Goal: Find specific page/section: Find specific page/section

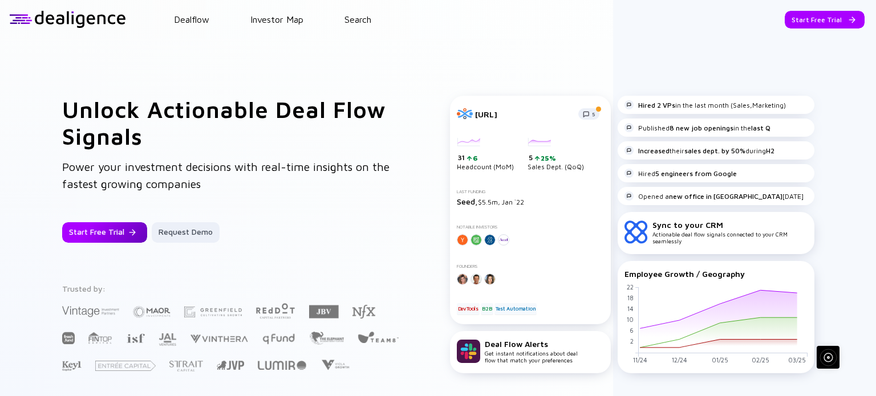
click at [124, 238] on div "Start Free Trial" at bounding box center [104, 232] width 85 height 21
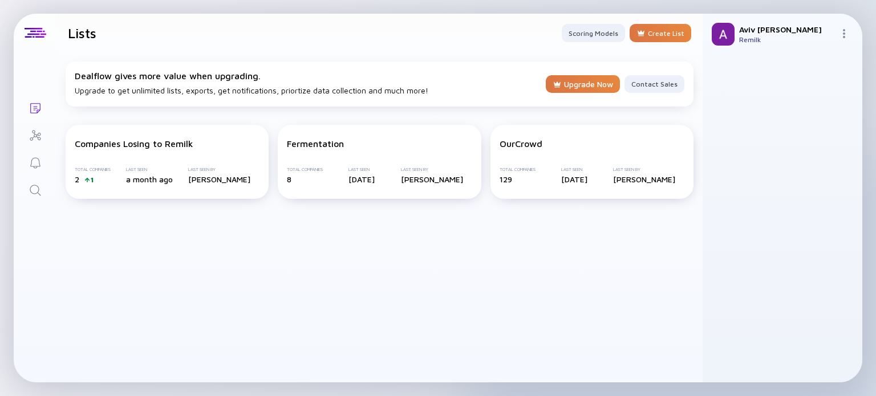
click at [34, 197] on div "Search" at bounding box center [36, 191] width 14 height 15
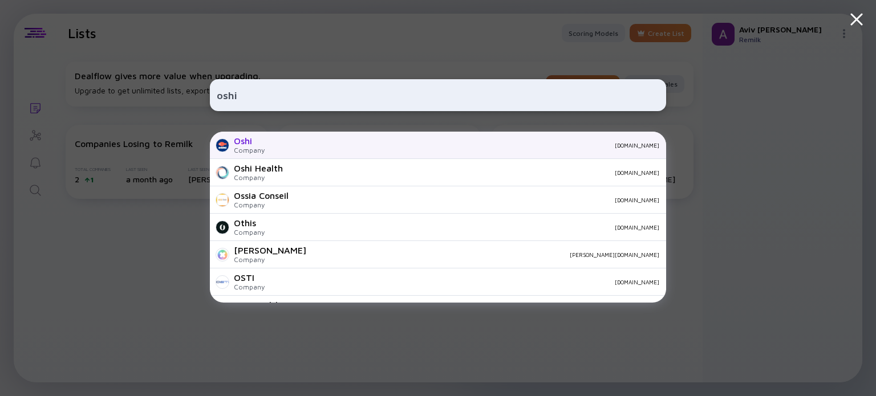
type input "oshi"
click at [278, 142] on div "[DOMAIN_NAME]" at bounding box center [467, 145] width 386 height 7
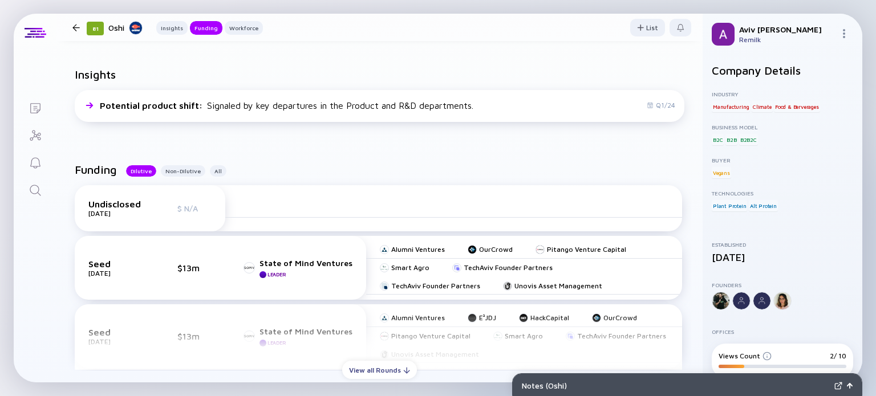
scroll to position [240, 0]
